Goal: Task Accomplishment & Management: Use online tool/utility

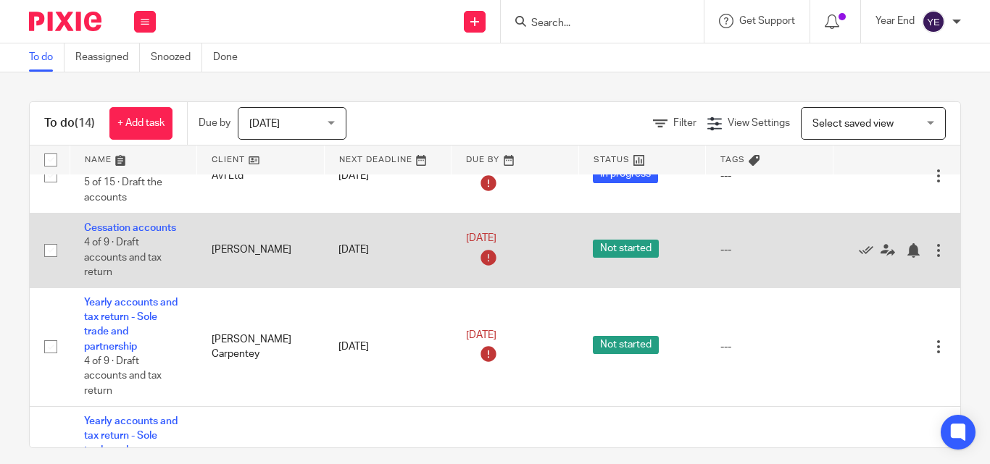
scroll to position [942, 0]
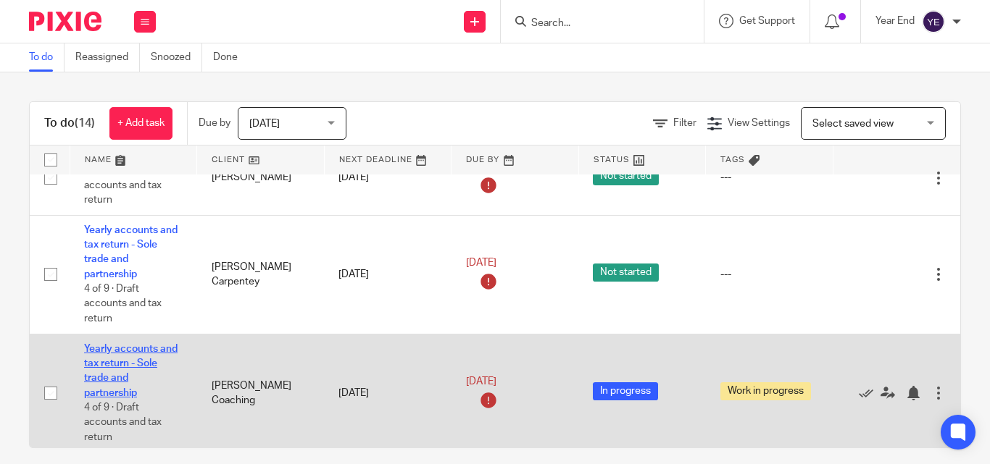
click at [122, 361] on link "Yearly accounts and tax return - Sole trade and partnership" at bounding box center [130, 371] width 93 height 54
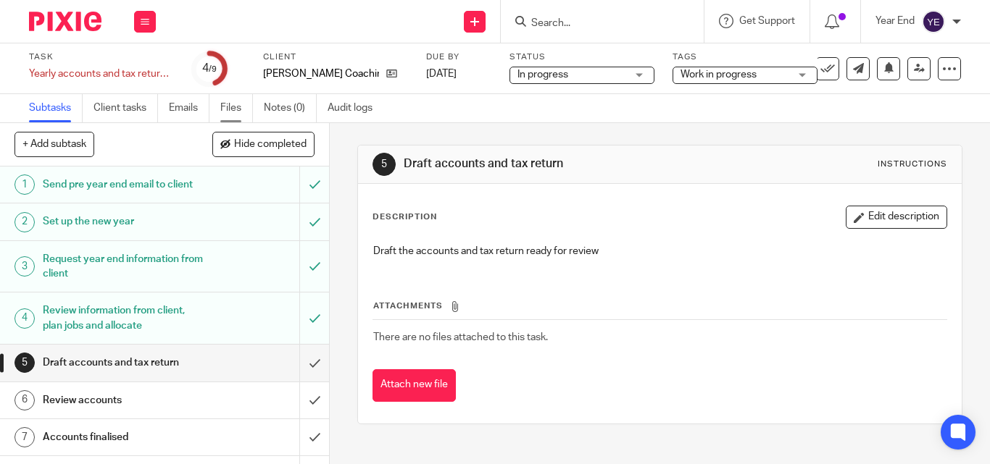
click at [225, 109] on link "Files" at bounding box center [236, 108] width 33 height 28
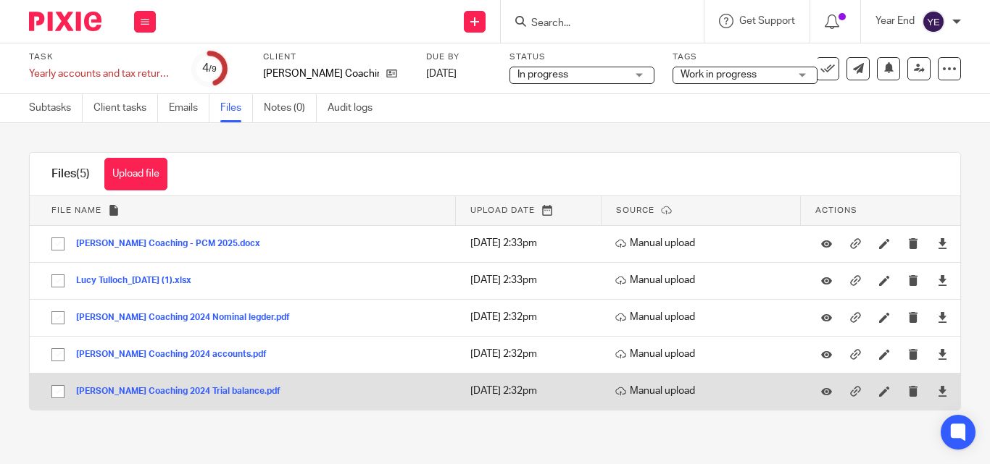
click at [134, 388] on button "[PERSON_NAME] Coaching 2024 Trial balance.pdf" at bounding box center [183, 392] width 215 height 10
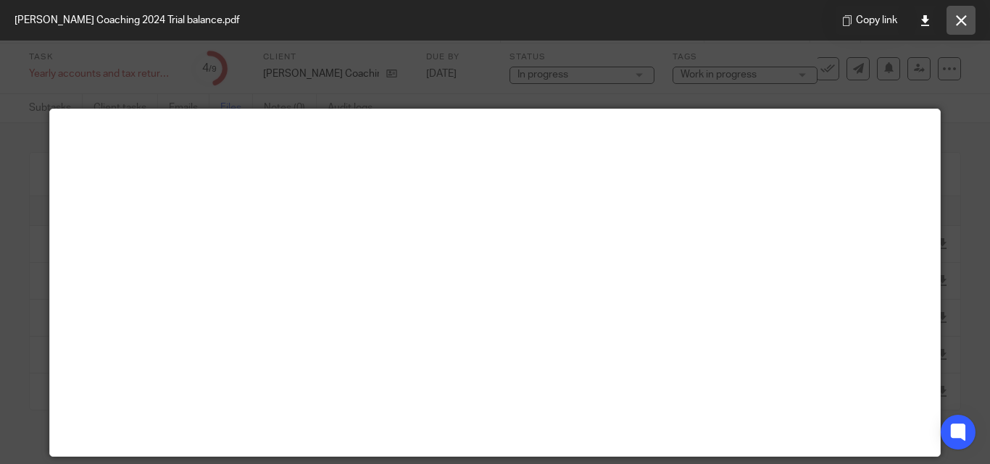
click at [960, 21] on icon at bounding box center [961, 20] width 11 height 11
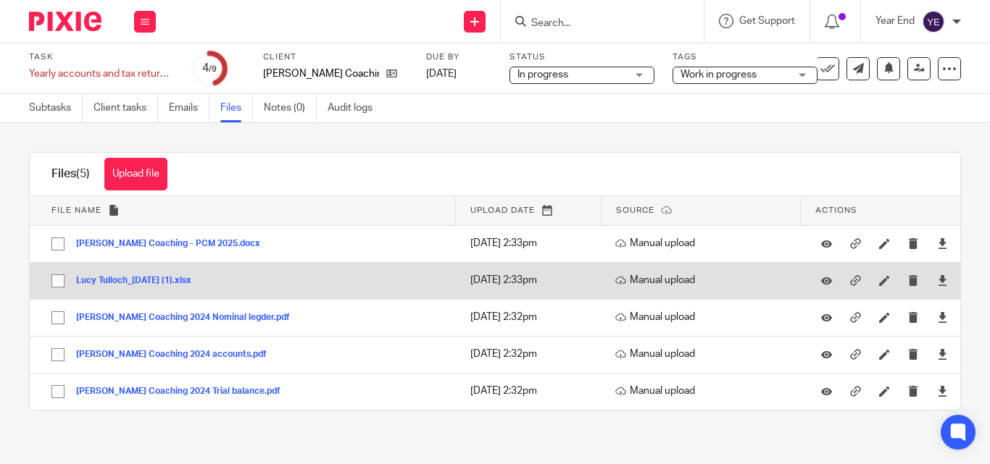
click at [101, 277] on button "Lucy Tulloch_[DATE] (1).xlsx" at bounding box center [139, 281] width 126 height 10
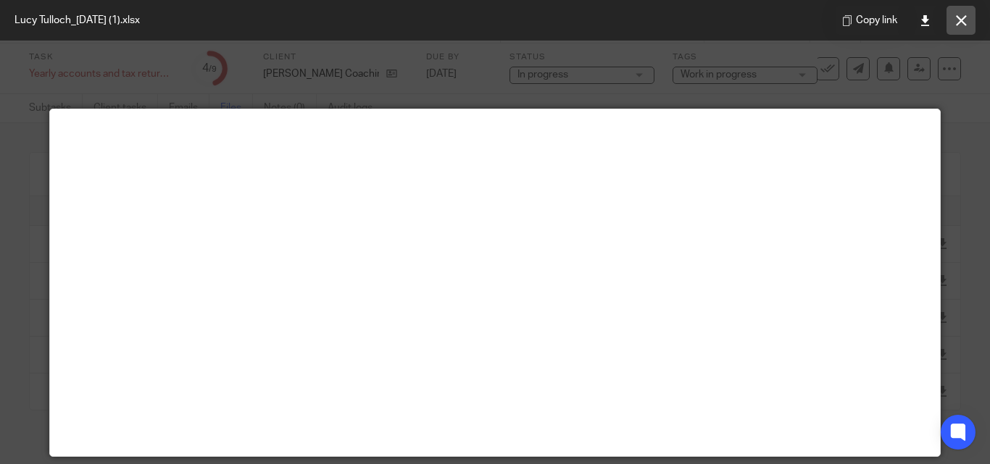
click at [968, 17] on button at bounding box center [960, 20] width 29 height 29
